Goal: Transaction & Acquisition: Purchase product/service

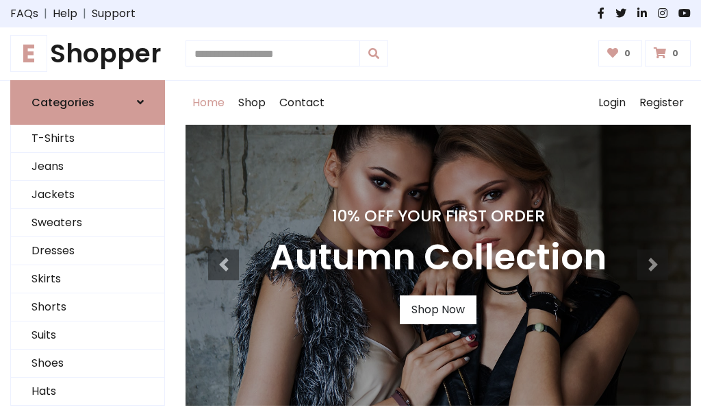
click at [351, 207] on h4 "10% Off Your First Order" at bounding box center [438, 215] width 337 height 19
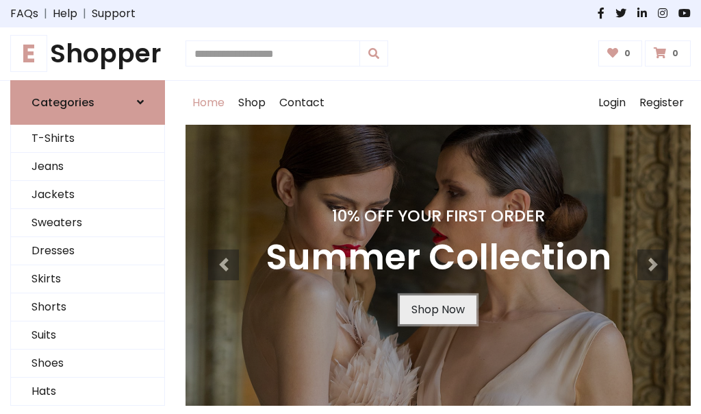
click at [438, 309] on link "Shop Now" at bounding box center [438, 309] width 77 height 29
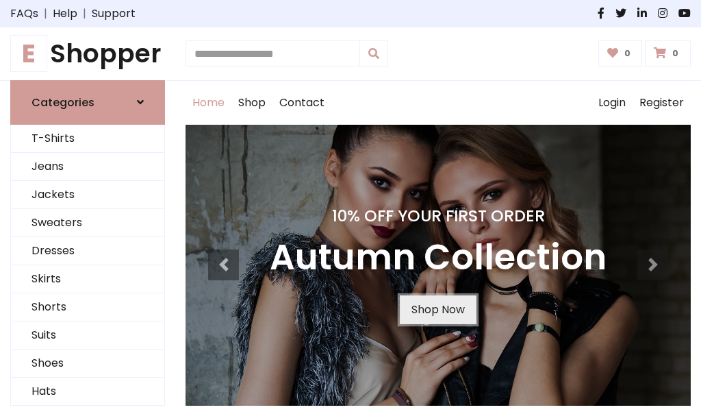
click at [438, 309] on link "Shop Now" at bounding box center [438, 309] width 77 height 29
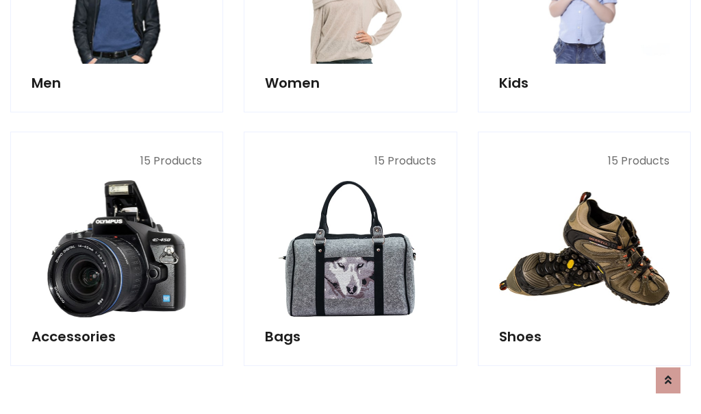
scroll to position [1366, 0]
